Goal: Task Accomplishment & Management: Manage account settings

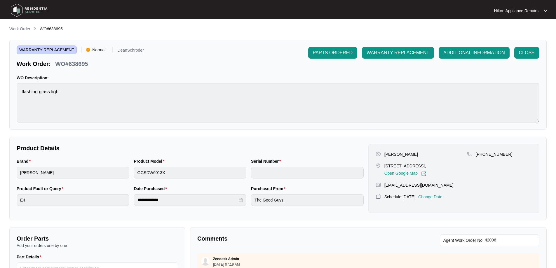
click at [16, 29] on p "Work Order" at bounding box center [19, 29] width 21 height 6
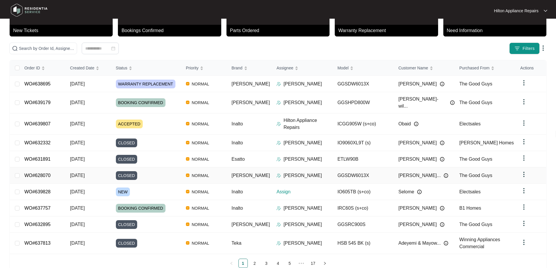
scroll to position [37, 0]
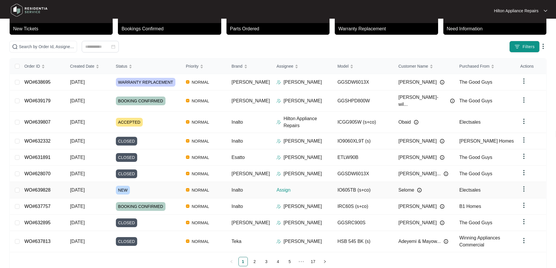
click at [170, 186] on div "NEW" at bounding box center [148, 190] width 65 height 9
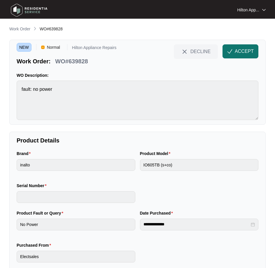
click at [244, 51] on span "ACCEPT" at bounding box center [244, 51] width 19 height 7
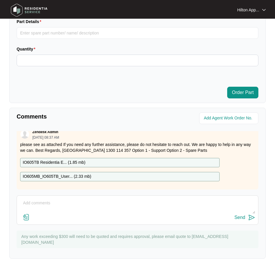
scroll to position [9, 0]
click at [71, 204] on textarea at bounding box center [137, 205] width 235 height 15
paste textarea "Hi Selome, We have attempted to make contact to schedule your appliance repair …"
type textarea "LMTC + Sent Txt Hi Selome, We have attempted to make contact to schedule your a…"
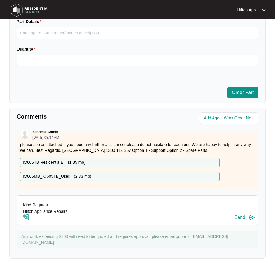
click at [238, 216] on div "Send" at bounding box center [239, 217] width 11 height 5
